Goal: Task Accomplishment & Management: Use online tool/utility

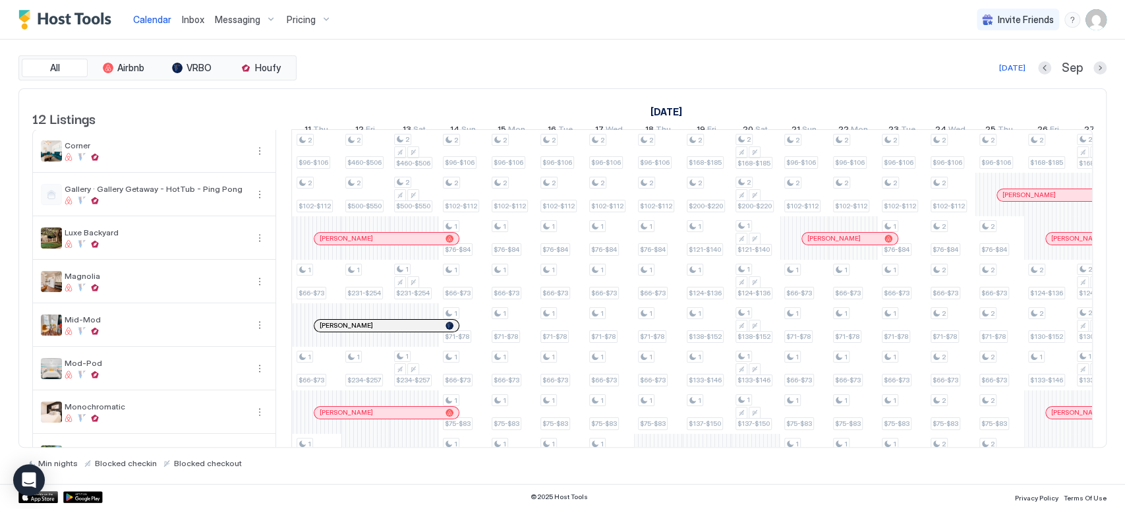
scroll to position [0, 578]
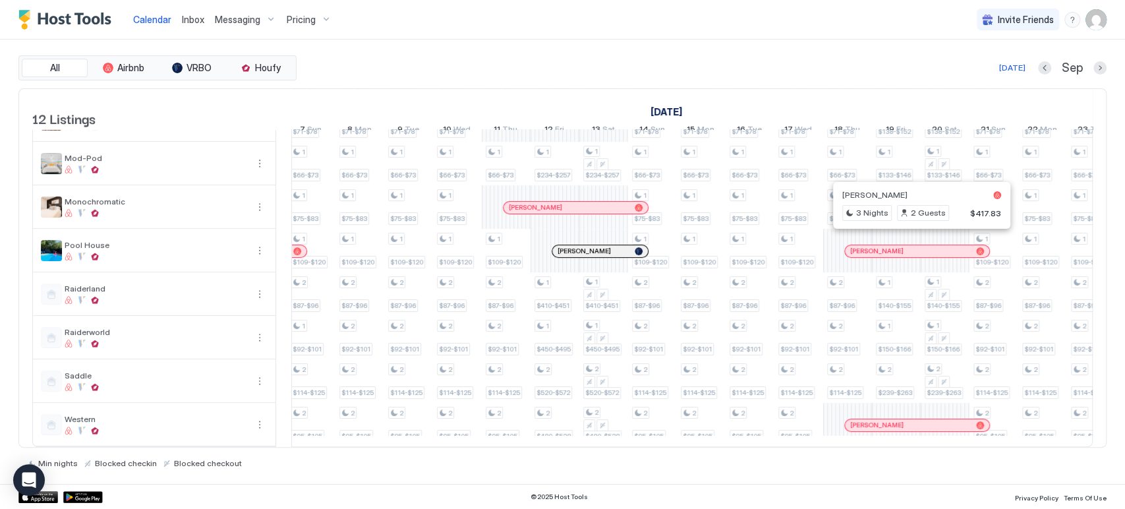
click at [916, 246] on div at bounding box center [916, 251] width 11 height 11
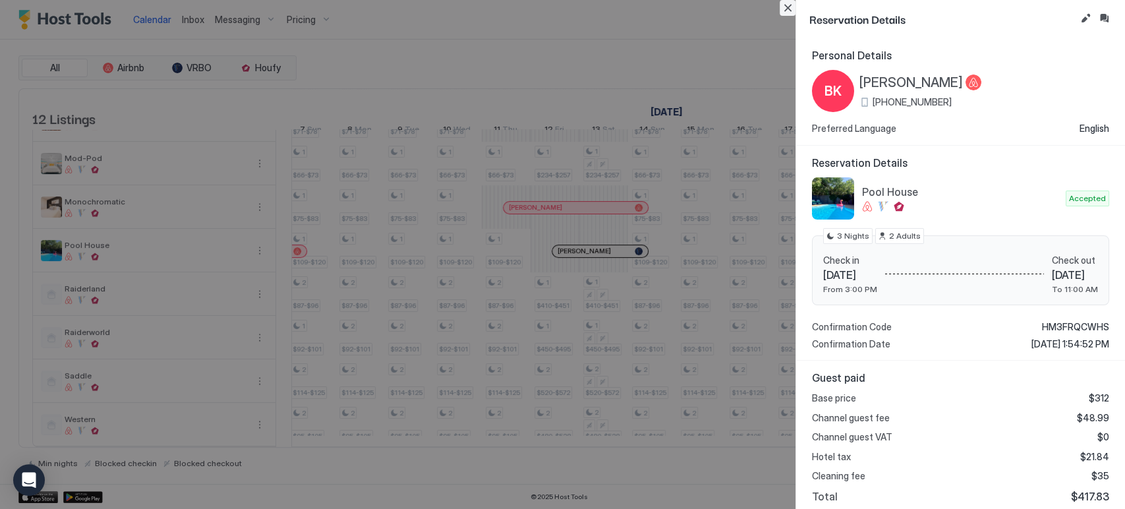
click at [791, 13] on button "Close" at bounding box center [787, 8] width 16 height 16
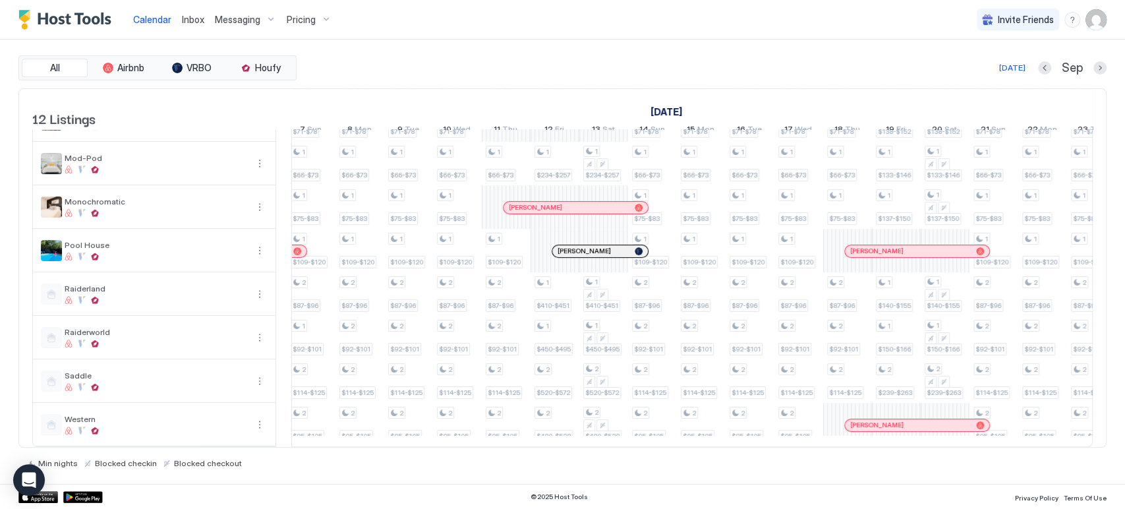
click at [921, 246] on div at bounding box center [921, 251] width 11 height 11
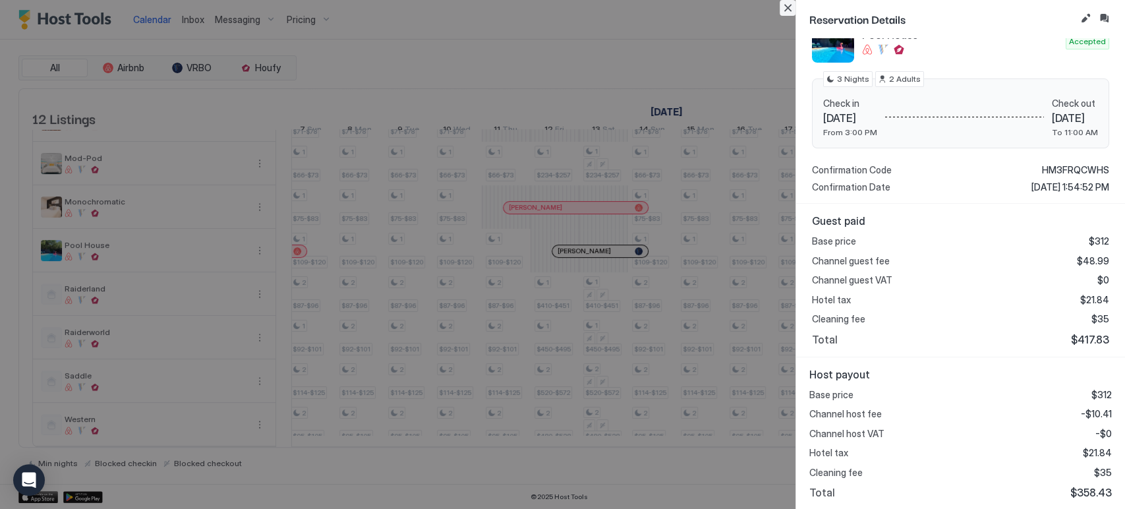
click at [791, 14] on button "Close" at bounding box center [787, 8] width 16 height 16
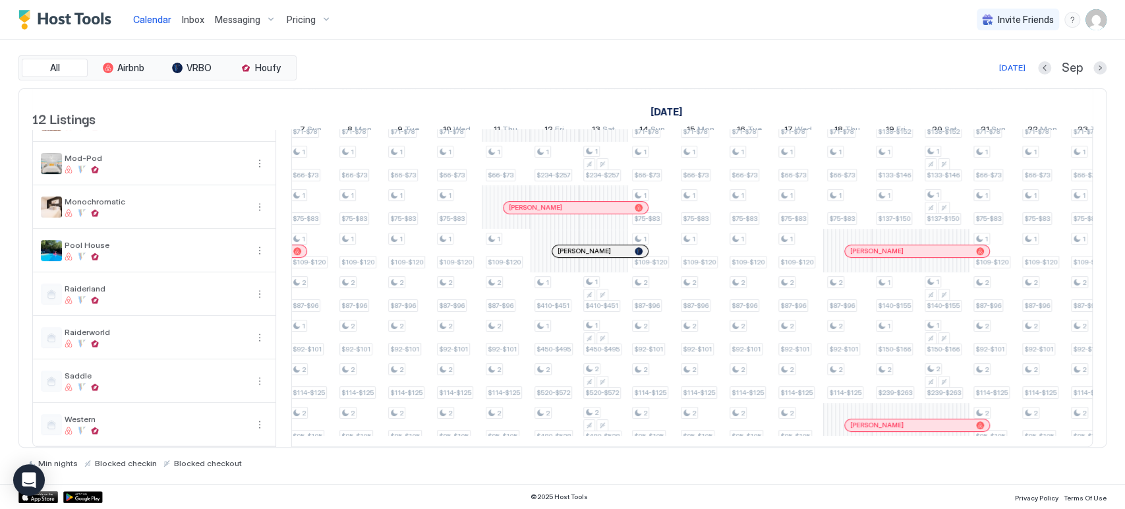
click at [916, 246] on div at bounding box center [921, 251] width 11 height 11
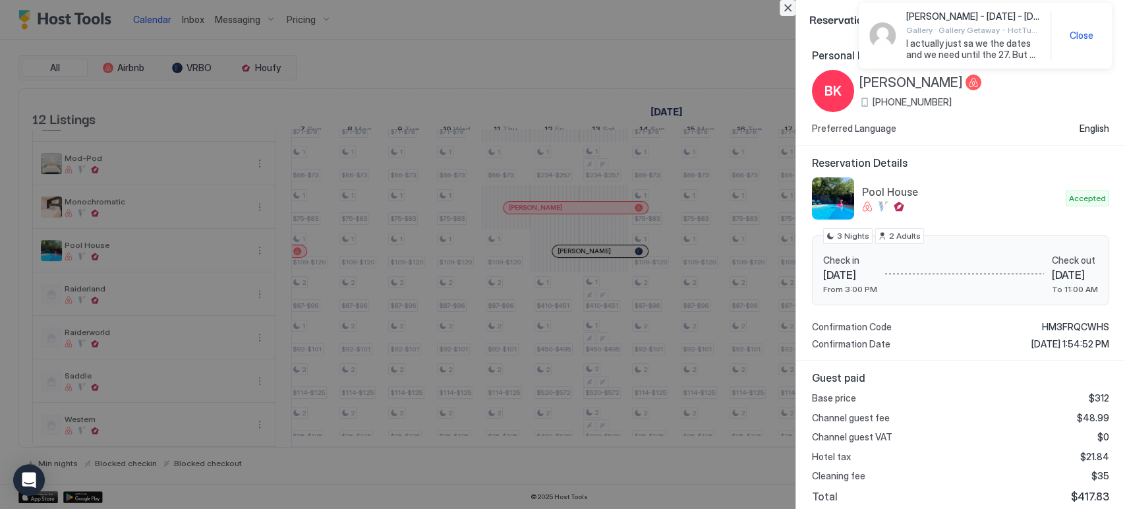
click at [785, 8] on button "Close" at bounding box center [787, 8] width 16 height 16
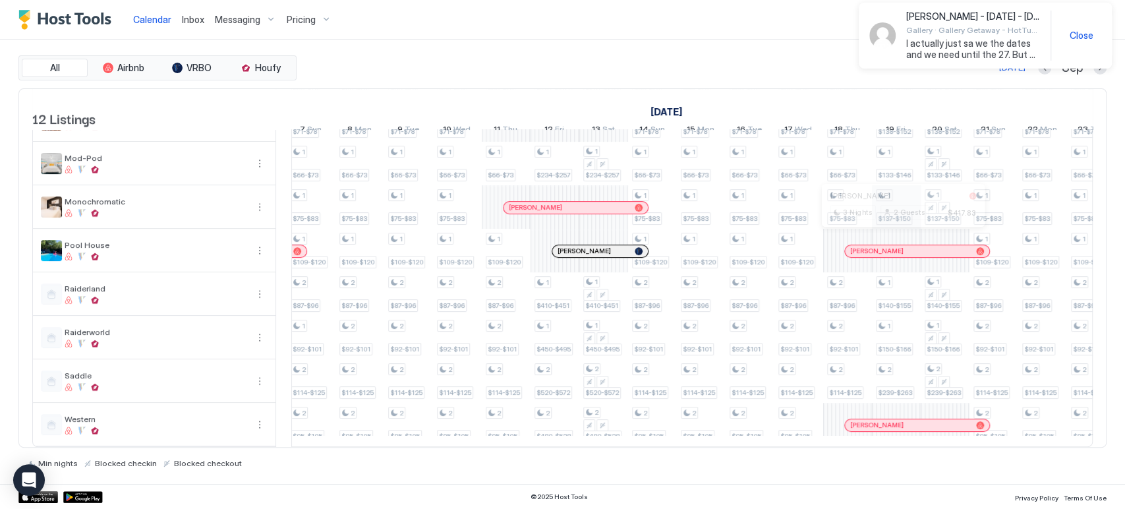
click at [897, 246] on div at bounding box center [898, 251] width 11 height 11
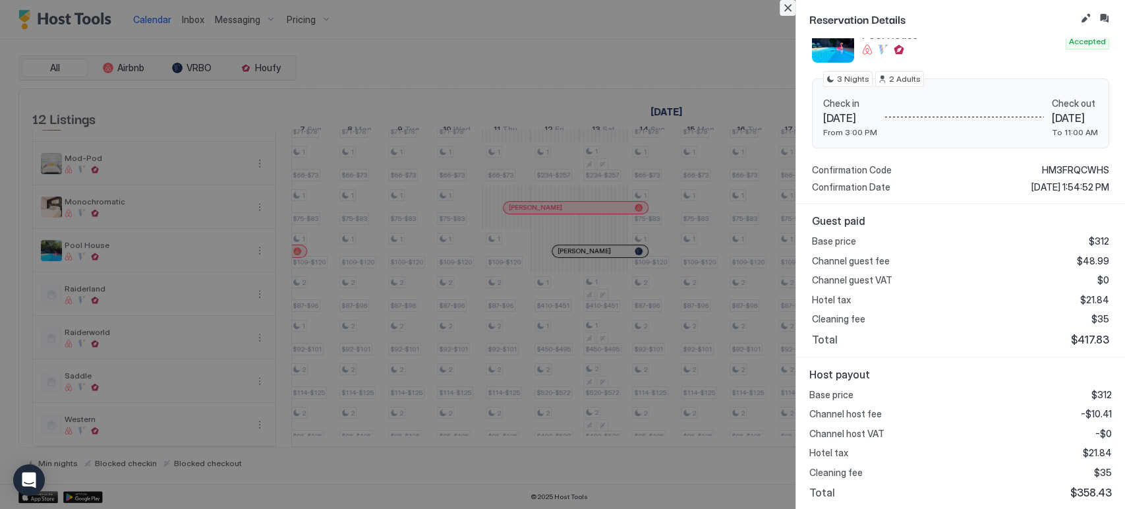
click at [780, 12] on button "Close" at bounding box center [787, 8] width 16 height 16
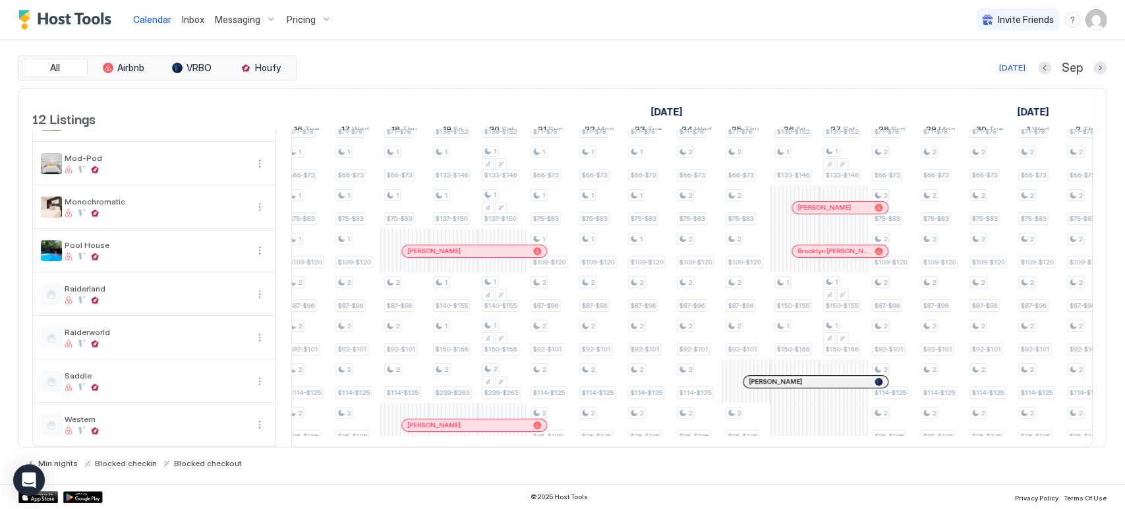
click at [824, 246] on div at bounding box center [823, 251] width 11 height 11
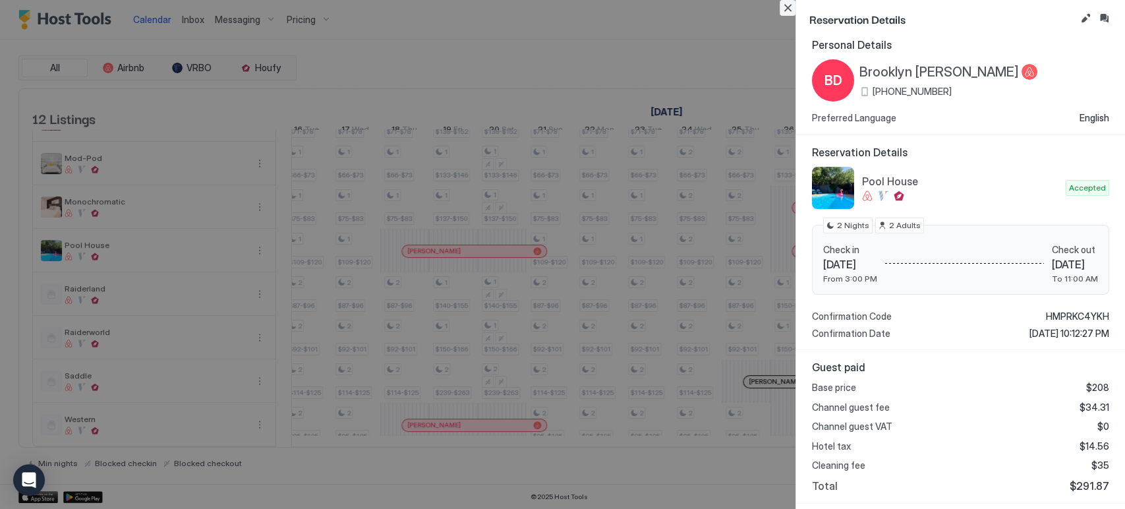
click at [780, 7] on button "Close" at bounding box center [787, 8] width 16 height 16
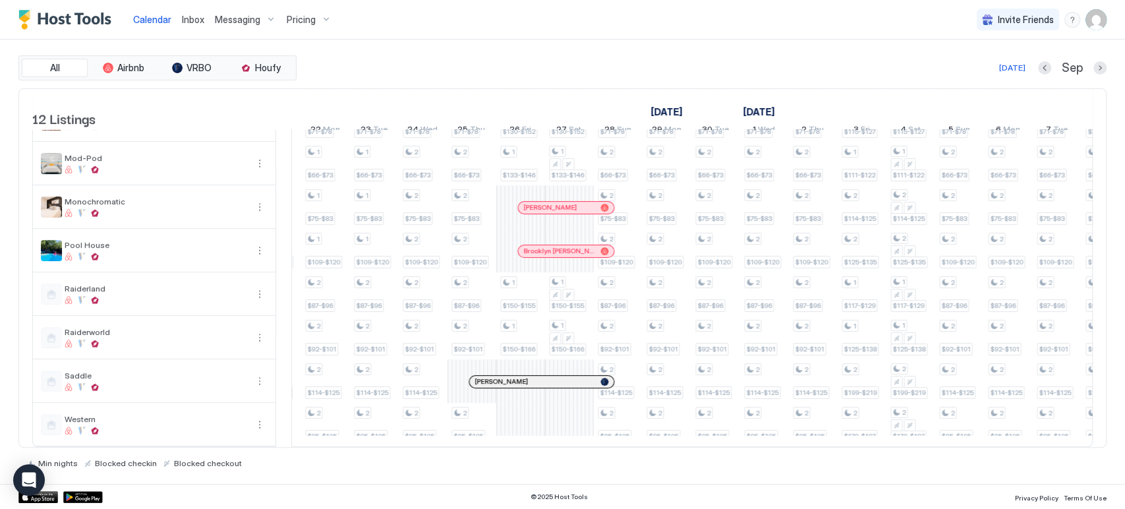
scroll to position [0, 1183]
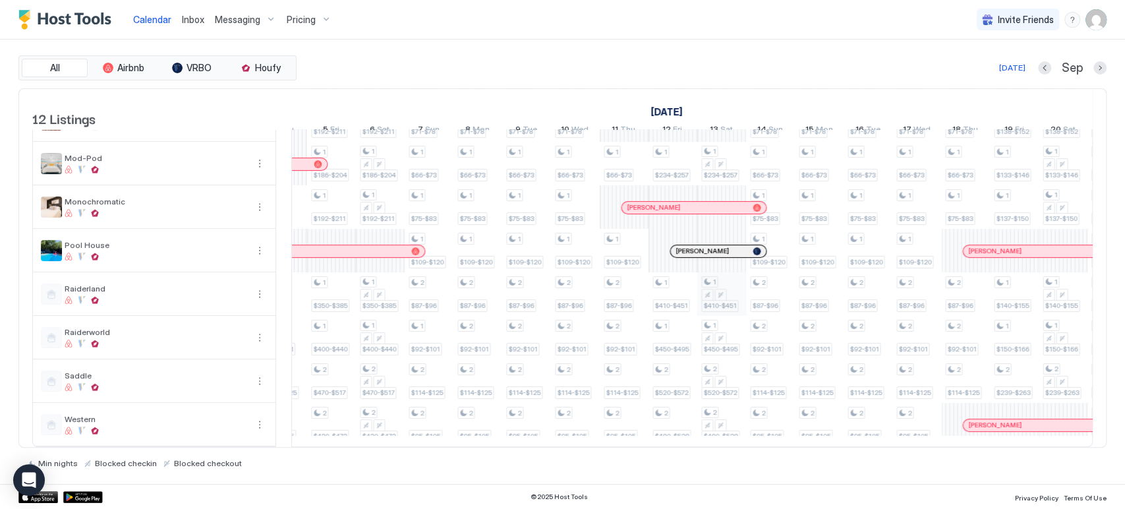
drag, startPoint x: 750, startPoint y: 434, endPoint x: 715, endPoint y: 289, distance: 148.9
click at [754, 459] on div "All Airbnb VRBO Houfy [DATE] [DATE] Listings [DATE] [DATE] [DATE] 10 Sun 11 Mon…" at bounding box center [562, 261] width 1088 height 412
click at [710, 246] on div at bounding box center [707, 251] width 11 height 11
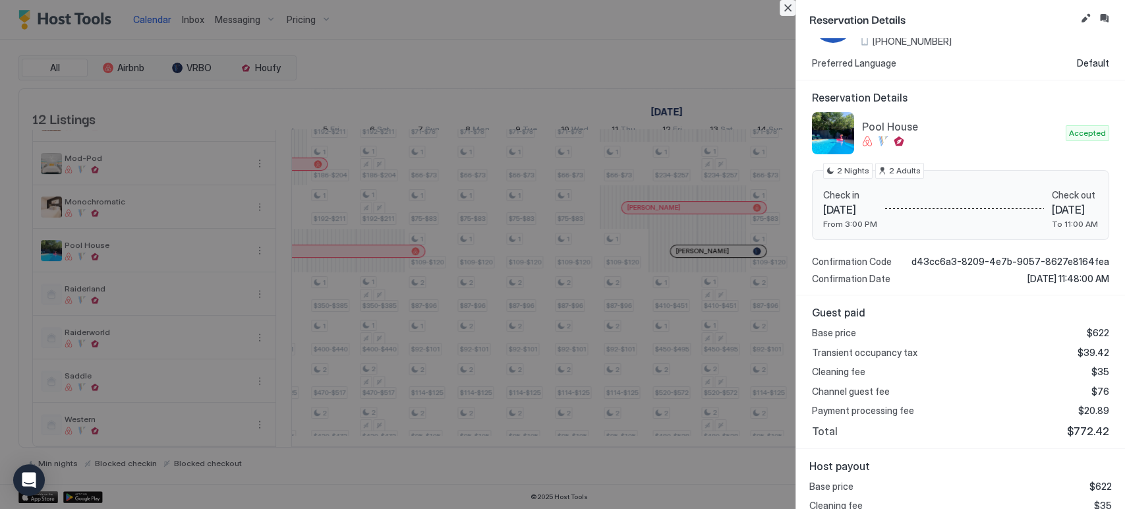
click at [783, 7] on button "Close" at bounding box center [787, 8] width 16 height 16
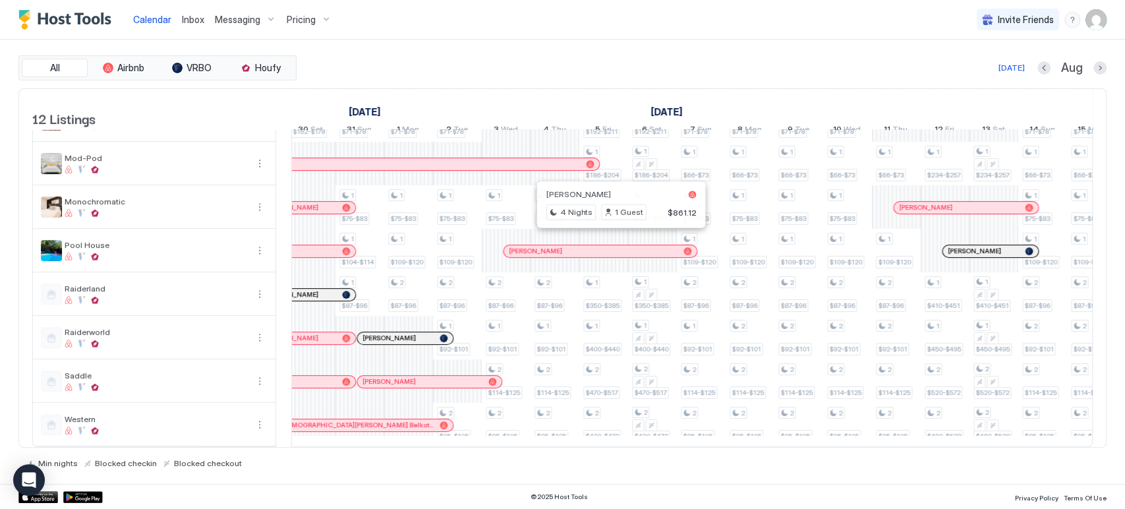
click at [617, 246] on div at bounding box center [616, 251] width 11 height 11
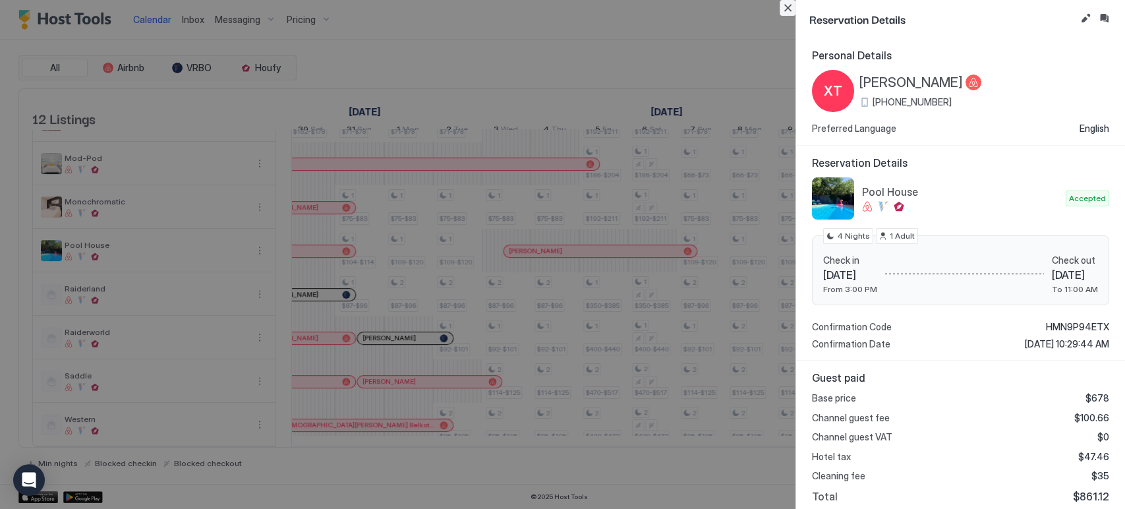
click at [781, 11] on button "Close" at bounding box center [787, 8] width 16 height 16
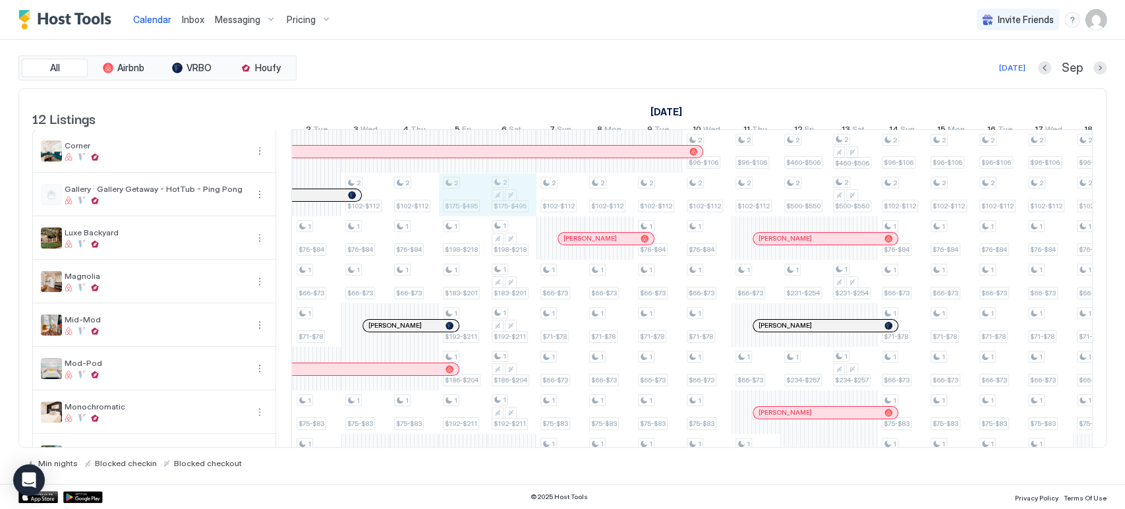
click at [501, 211] on div "1 $102-$112 1 $66-$73 1 $71-$78 1 $100-$110 1 $87-$96 1 $92-$101 1 $101-$110 1 …" at bounding box center [536, 390] width 2730 height 521
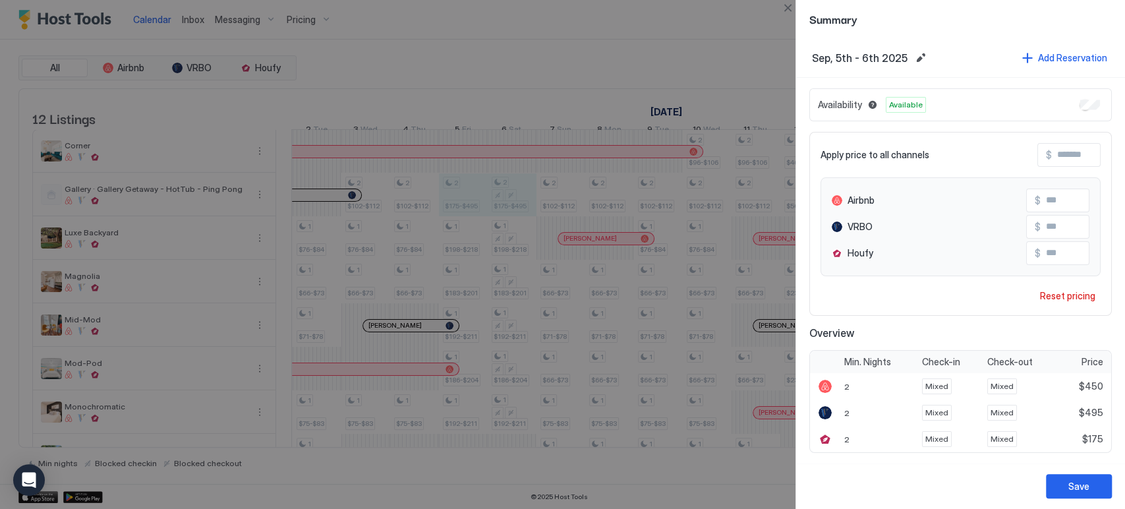
click at [1059, 256] on input "Input Field" at bounding box center [1092, 253] width 105 height 22
type input "***"
click at [1075, 489] on div "Save" at bounding box center [1078, 486] width 21 height 14
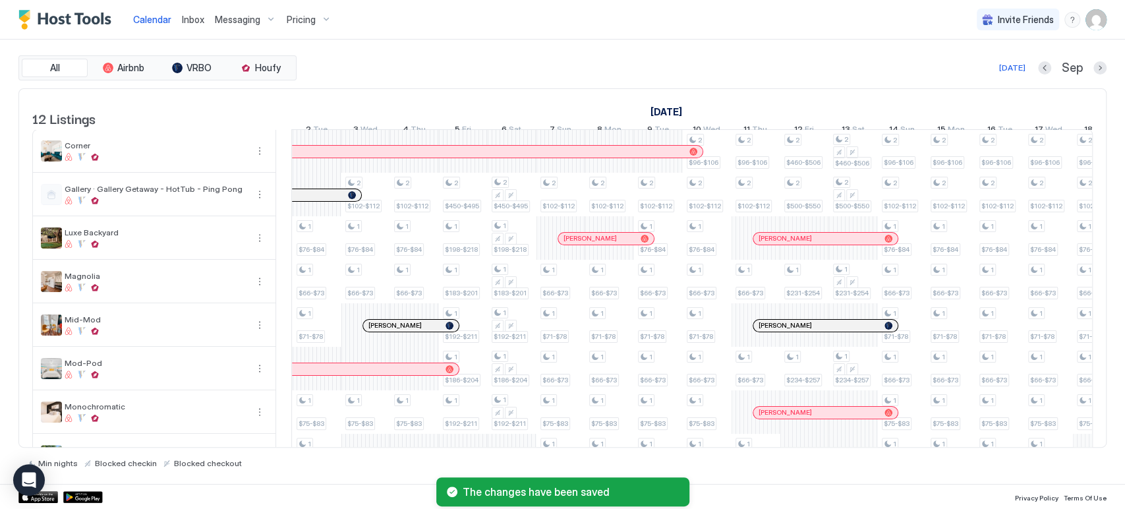
drag, startPoint x: 754, startPoint y: 447, endPoint x: 787, endPoint y: 444, distance: 33.7
click at [787, 444] on div "All Airbnb VRBO Houfy [DATE] [DATE] Listings [DATE] [DATE] [DATE] 10 Sun 11 Mon…" at bounding box center [562, 261] width 1088 height 412
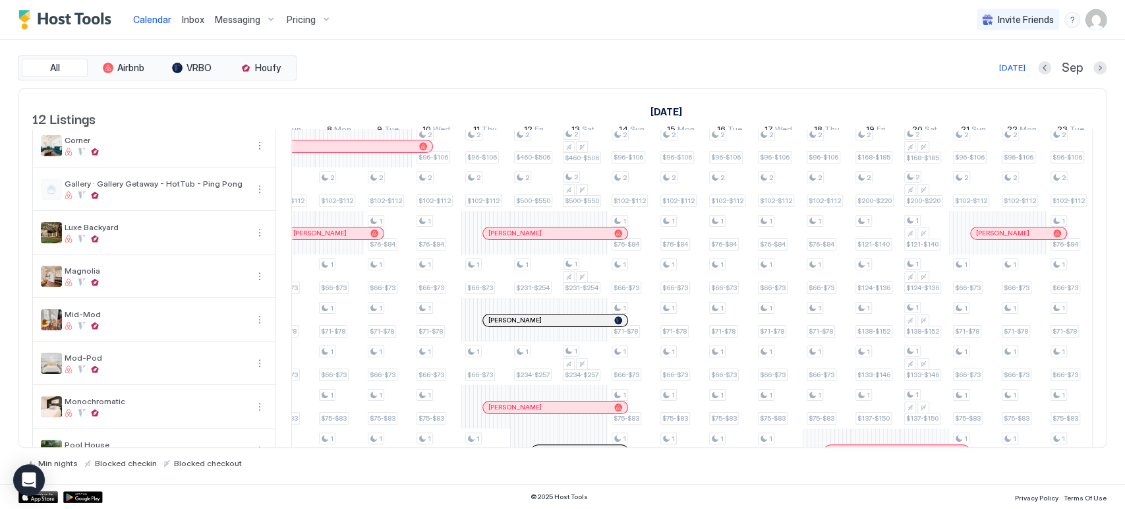
drag, startPoint x: 819, startPoint y: 433, endPoint x: 821, endPoint y: 478, distance: 45.5
click at [827, 508] on html "Calendar Inbox Messaging Pricing Invite Friends CP All Airbnb VRBO Houfy [DATE]…" at bounding box center [562, 254] width 1125 height 509
drag, startPoint x: 812, startPoint y: 447, endPoint x: 837, endPoint y: 442, distance: 25.5
click at [845, 447] on div "Min nights Blocked checkin Blocked checkout" at bounding box center [562, 457] width 1088 height 20
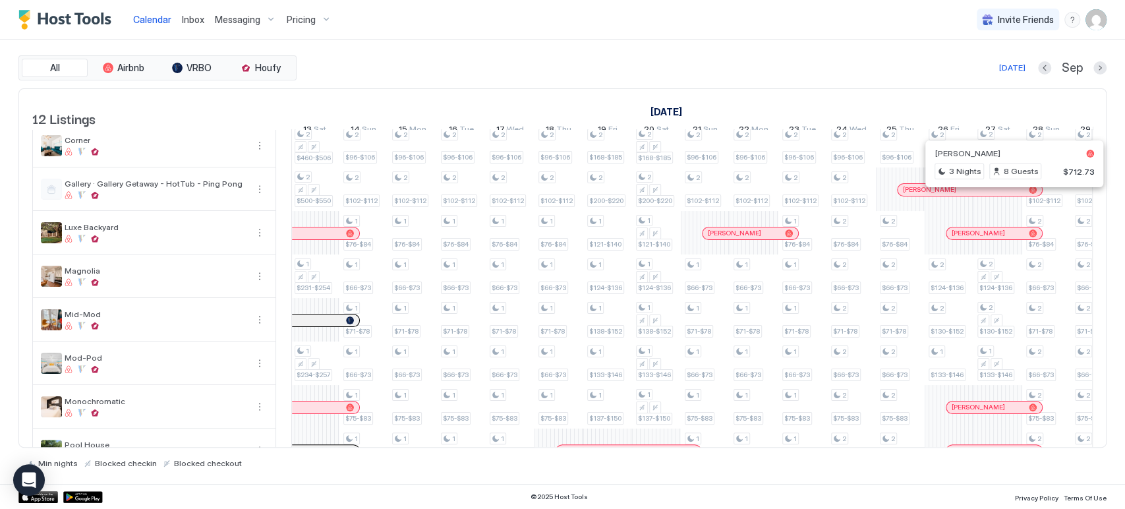
click at [1007, 195] on div at bounding box center [1008, 189] width 11 height 11
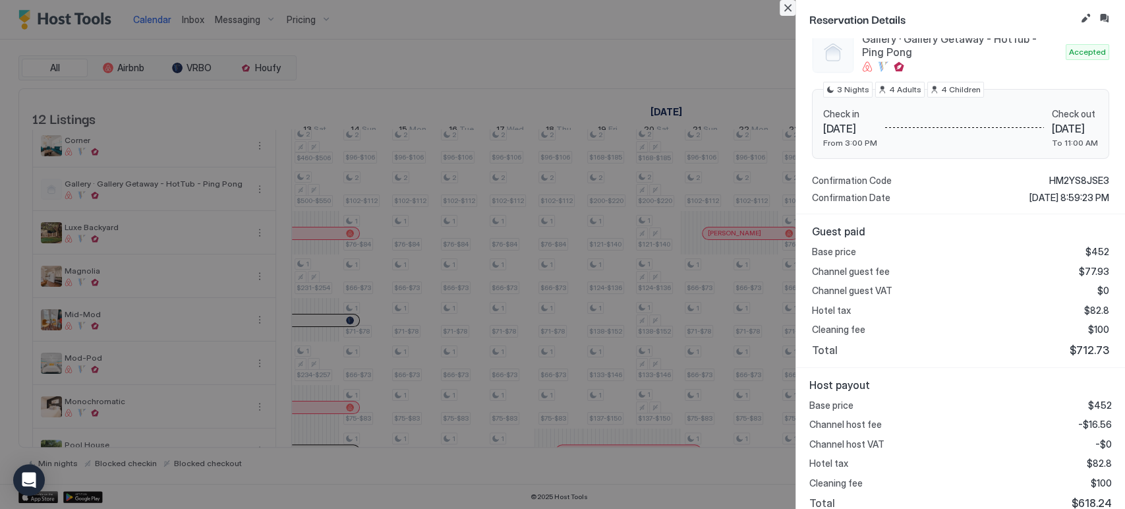
click at [791, 14] on button "Close" at bounding box center [787, 8] width 16 height 16
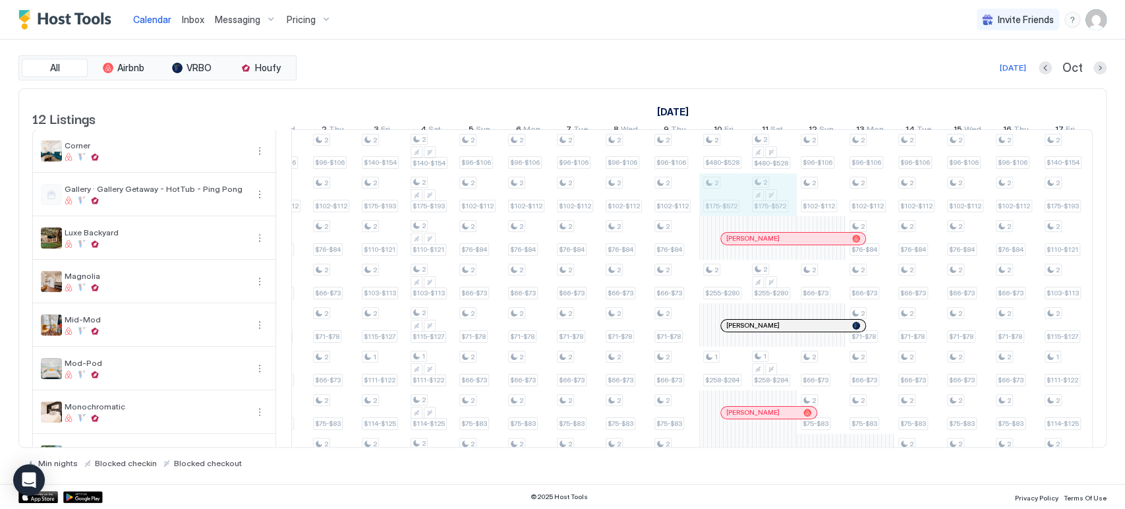
drag, startPoint x: 726, startPoint y: 206, endPoint x: 766, endPoint y: 205, distance: 39.6
click at [765, 206] on div "1 $270-$297 1 $154-$169 1 $162-$178 1 $66-$73 1 $71-$78 1 $75-$83 1 $104-$114 1…" at bounding box center [65, 390] width 2730 height 521
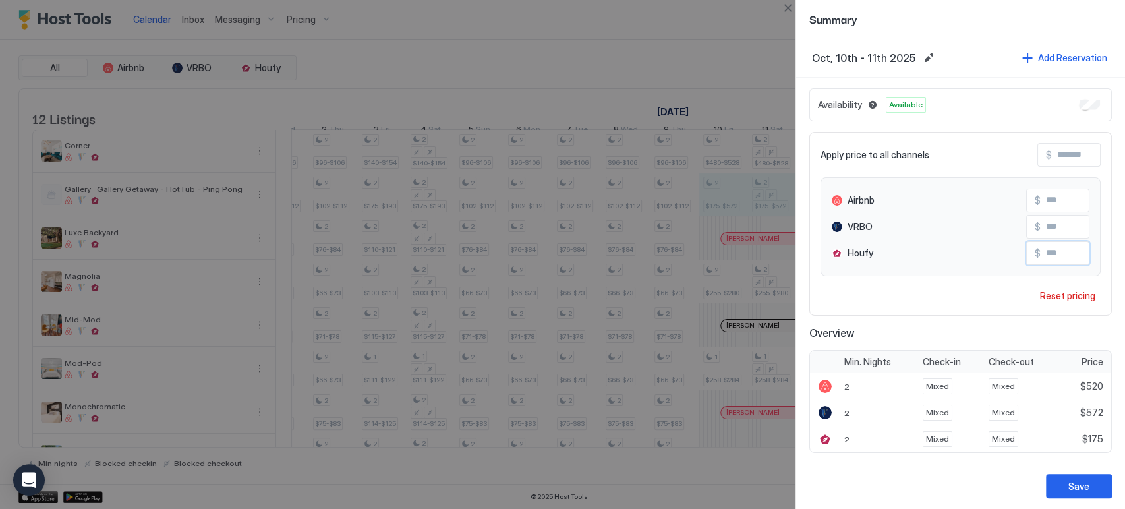
click at [1056, 250] on input "Input Field" at bounding box center [1092, 253] width 105 height 22
type input "***"
click at [1071, 484] on div "Save" at bounding box center [1078, 486] width 21 height 14
